Goal: Navigation & Orientation: Find specific page/section

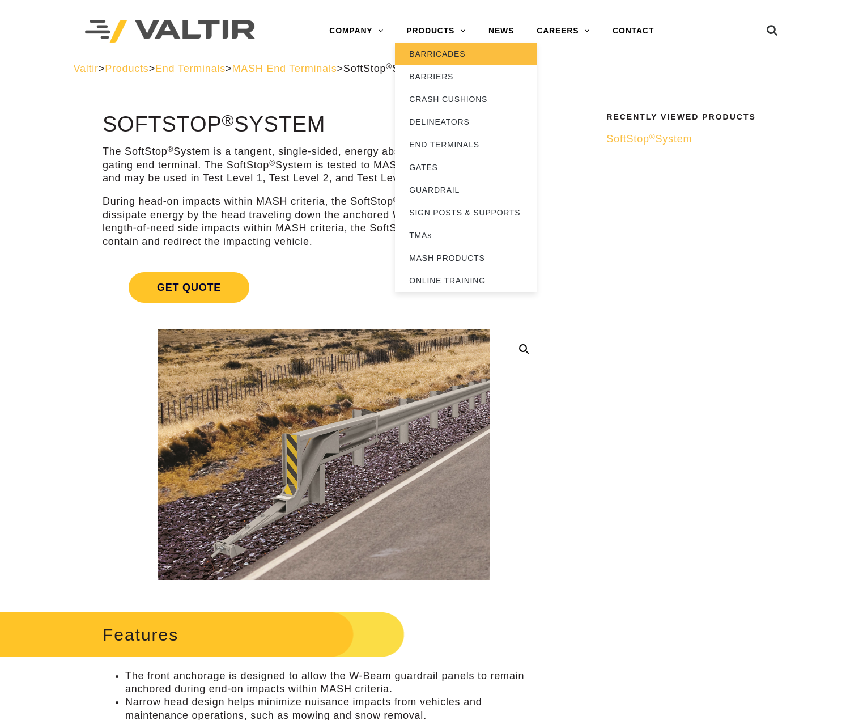
click at [426, 43] on link "BARRICADES" at bounding box center [466, 54] width 142 height 23
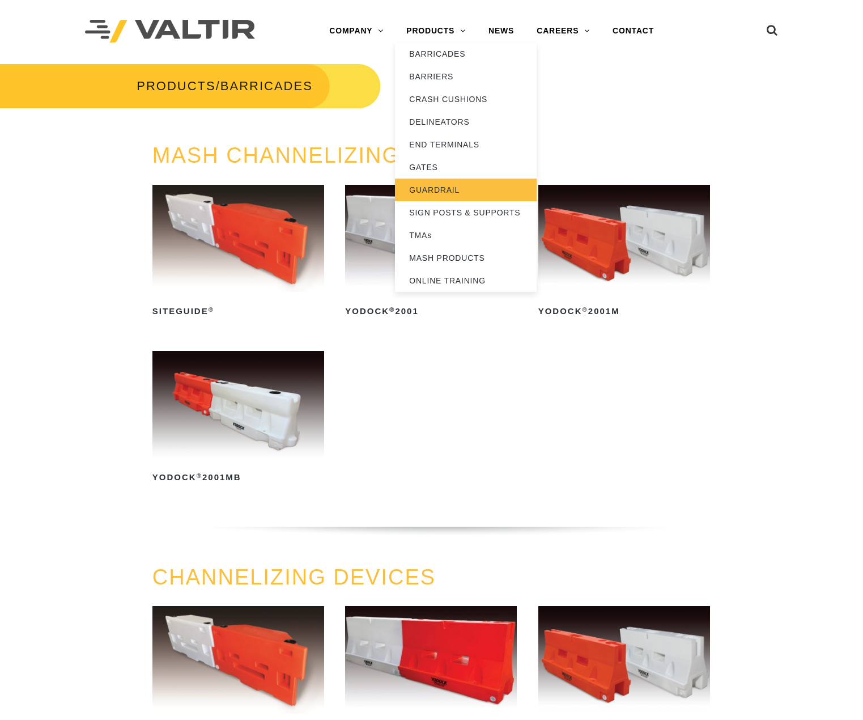
click at [436, 190] on link "GUARDRAIL" at bounding box center [466, 190] width 142 height 23
